Goal: Task Accomplishment & Management: Manage account settings

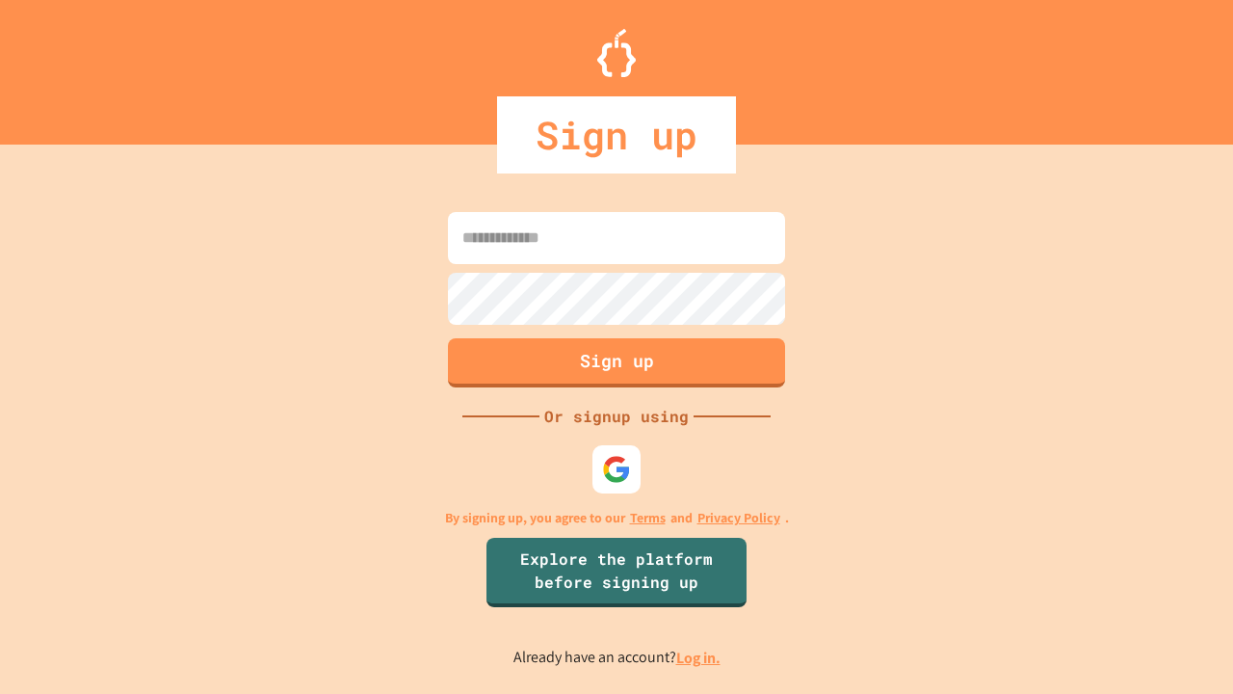
click at [699, 657] on link "Log in." at bounding box center [698, 657] width 44 height 20
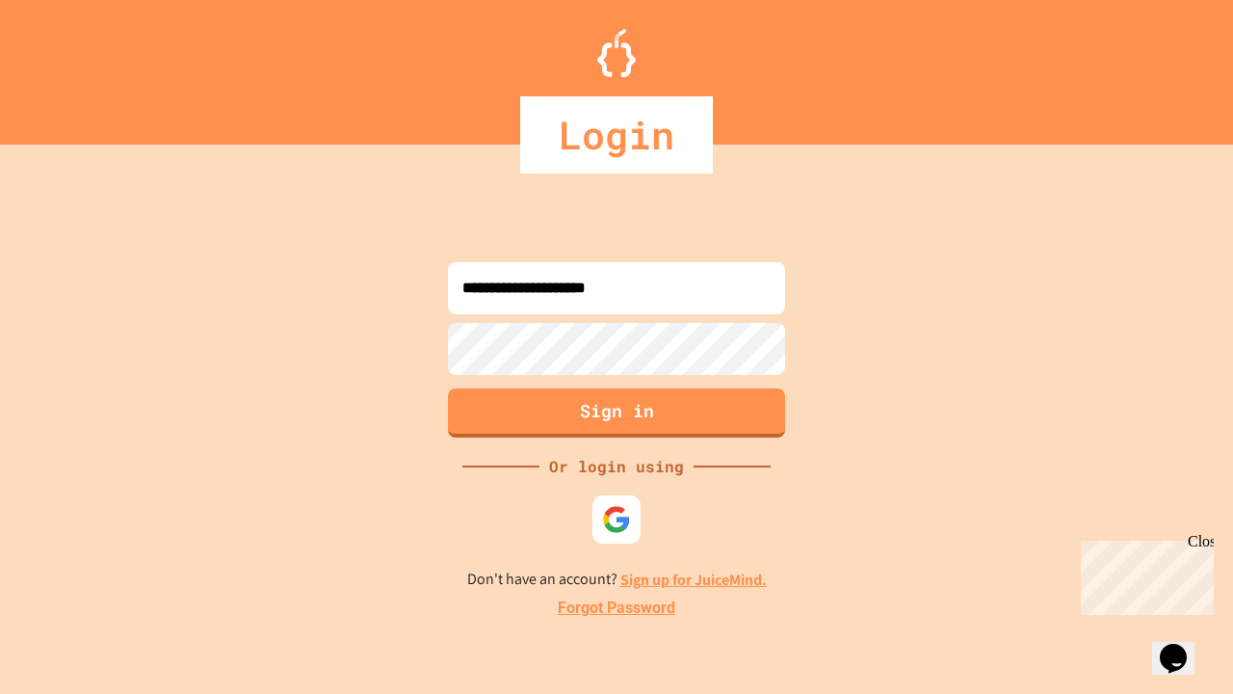
type input "**********"
